Goal: Find specific page/section: Find specific page/section

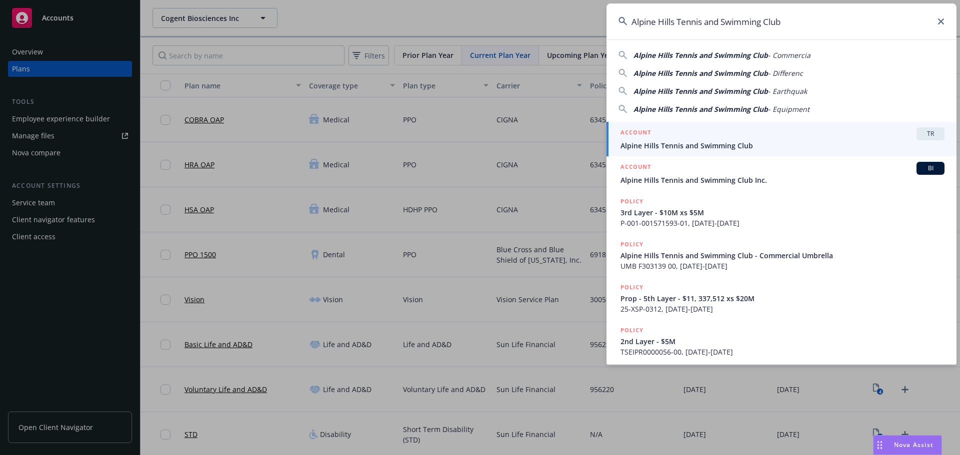
scroll to position [30, 0]
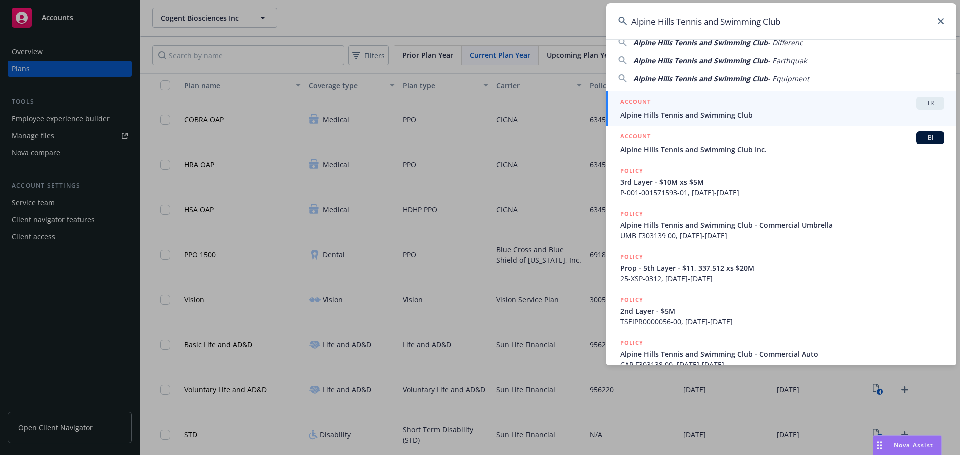
drag, startPoint x: 727, startPoint y: 111, endPoint x: 274, endPoint y: 73, distance: 453.9
click at [727, 111] on span "Alpine Hills Tennis and Swimming Club" at bounding box center [782, 115] width 324 height 10
